Goal: Check status: Check status

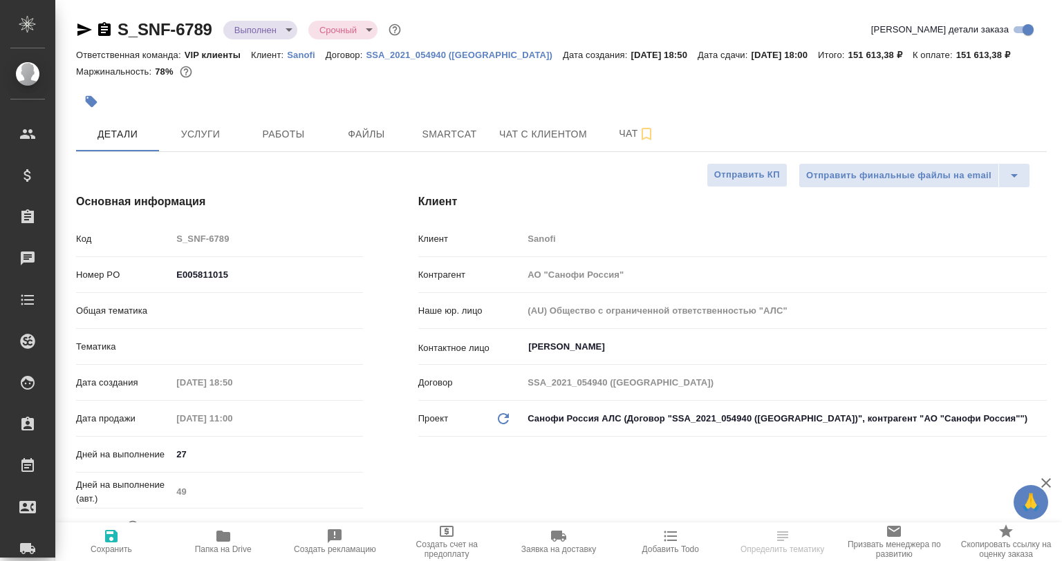
select select "RU"
click at [438, 136] on span "Smartcat" at bounding box center [449, 134] width 66 height 17
type input "Горшкова Валентина"
type input "VIP клиенты"
type input "Комаров Роман"
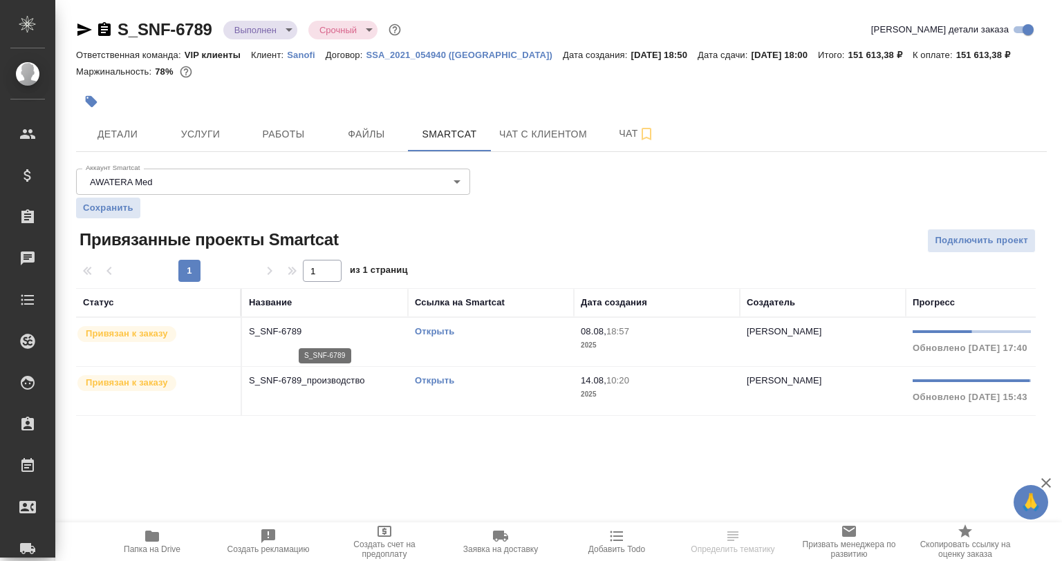
click at [337, 335] on p "S_SNF-6789" at bounding box center [325, 332] width 152 height 14
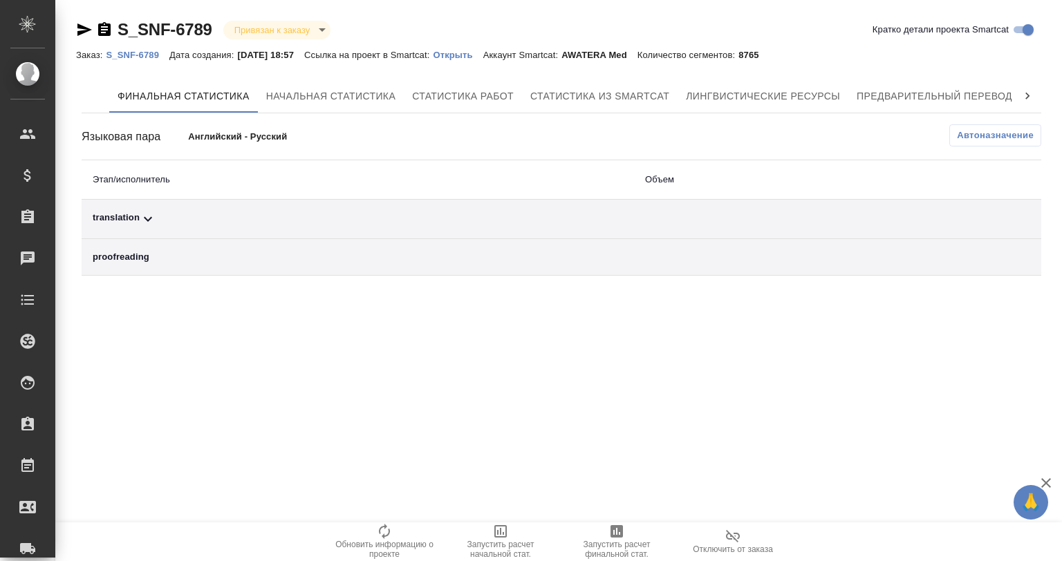
click at [133, 223] on div "translation" at bounding box center [358, 219] width 530 height 17
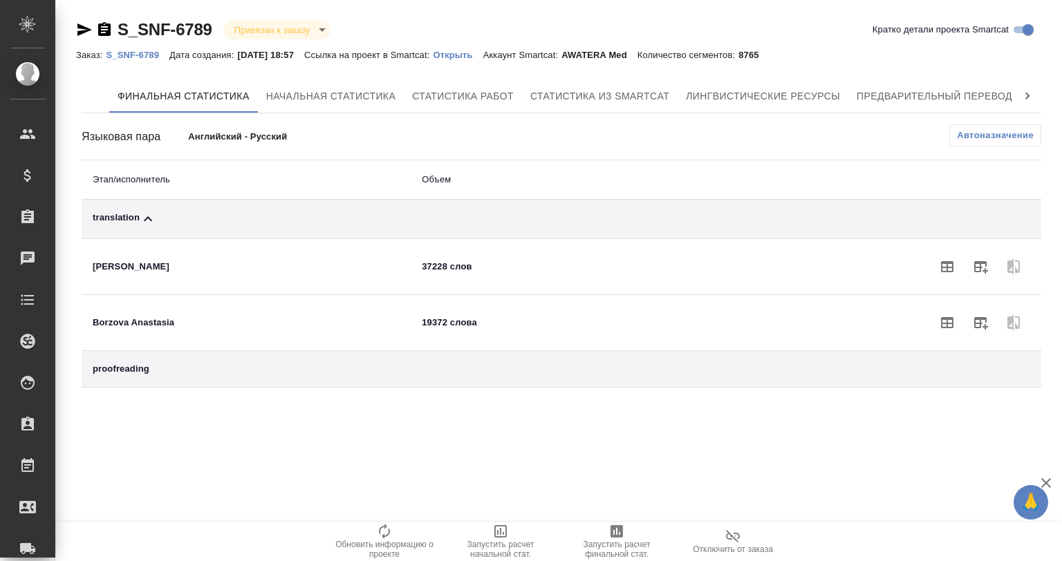
click at [974, 75] on div "Финальная статистика Начальная статистика Статистика работ [PERSON_NAME] из Sma…" at bounding box center [561, 233] width 971 height 319
click at [968, 89] on span "Предварительный перевод" at bounding box center [935, 96] width 156 height 17
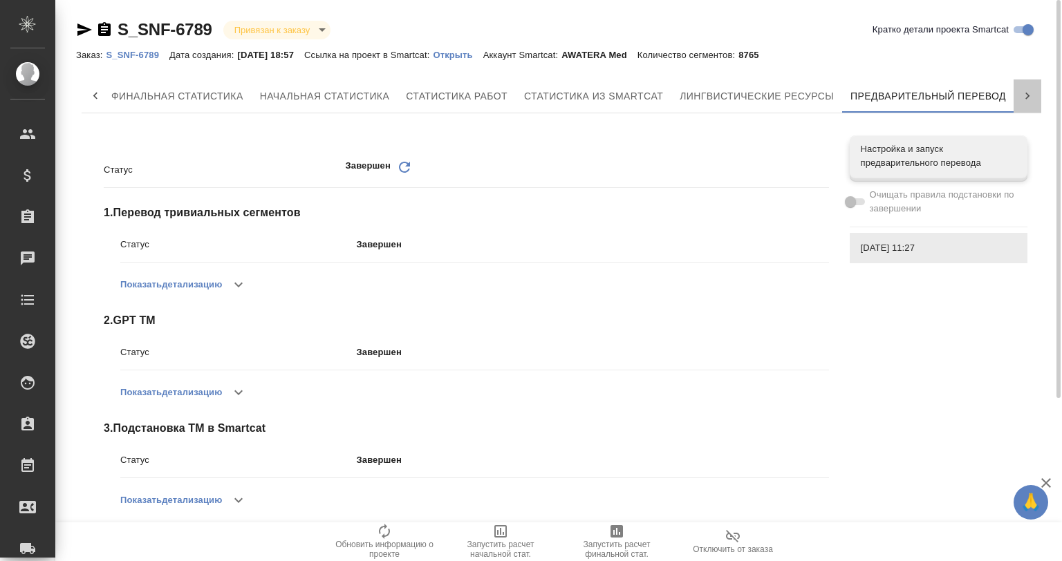
click at [1023, 89] on icon at bounding box center [1028, 96] width 14 height 14
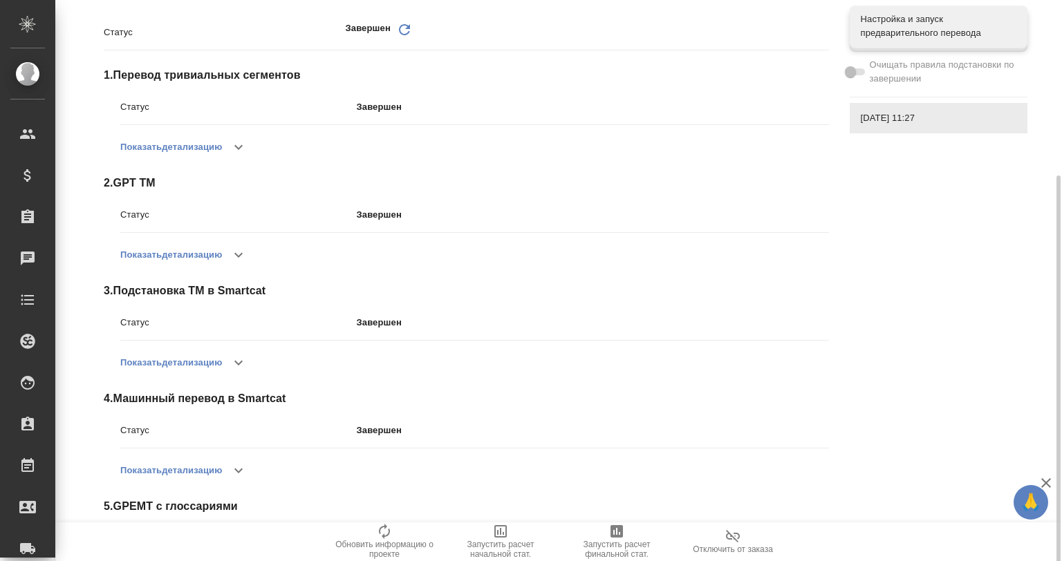
scroll to position [229, 0]
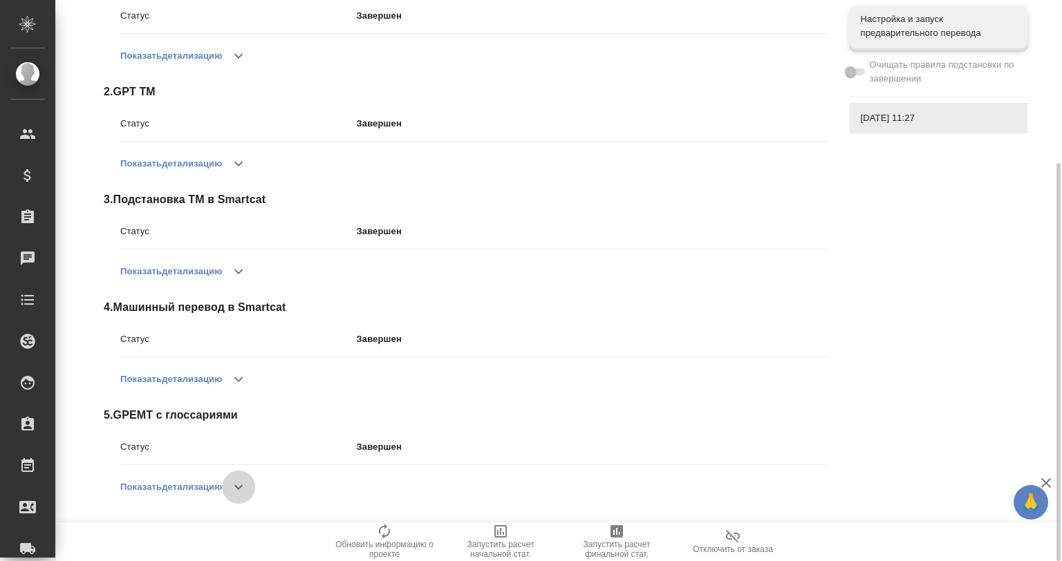
click at [230, 489] on button "button" at bounding box center [238, 487] width 33 height 33
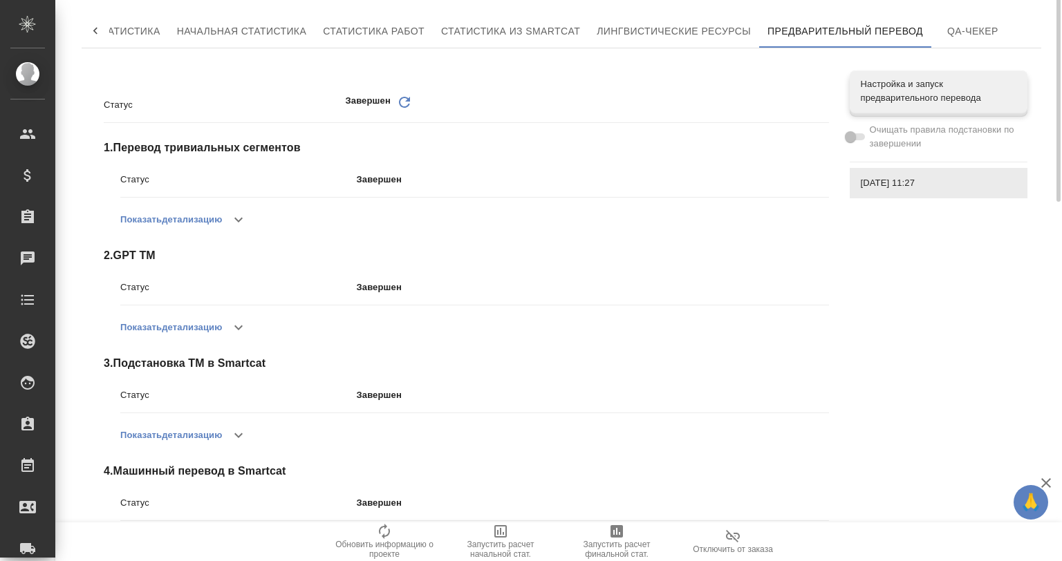
scroll to position [0, 0]
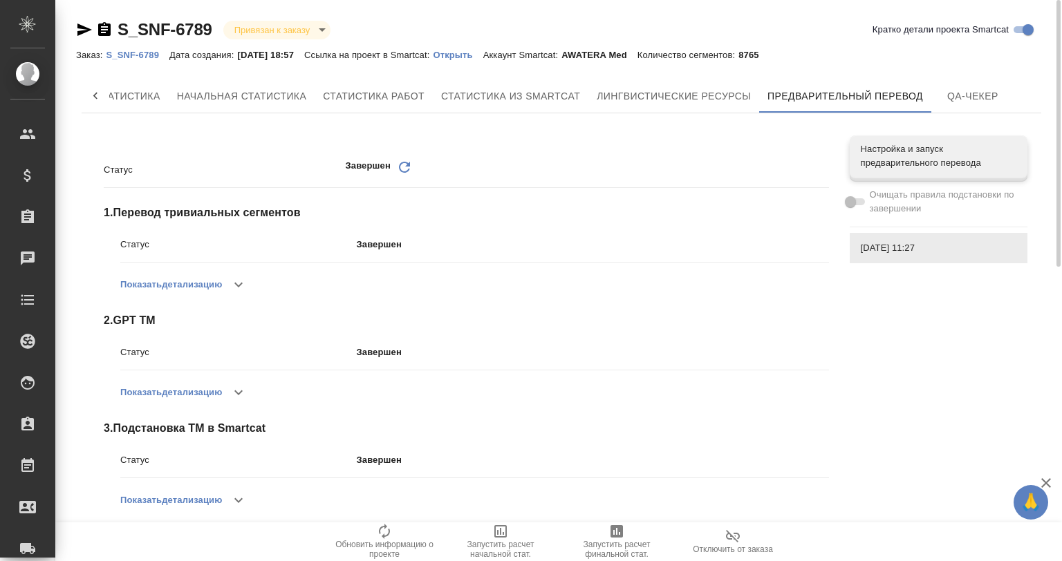
click at [474, 53] on p "Открыть" at bounding box center [458, 55] width 50 height 10
